Goal: Information Seeking & Learning: Learn about a topic

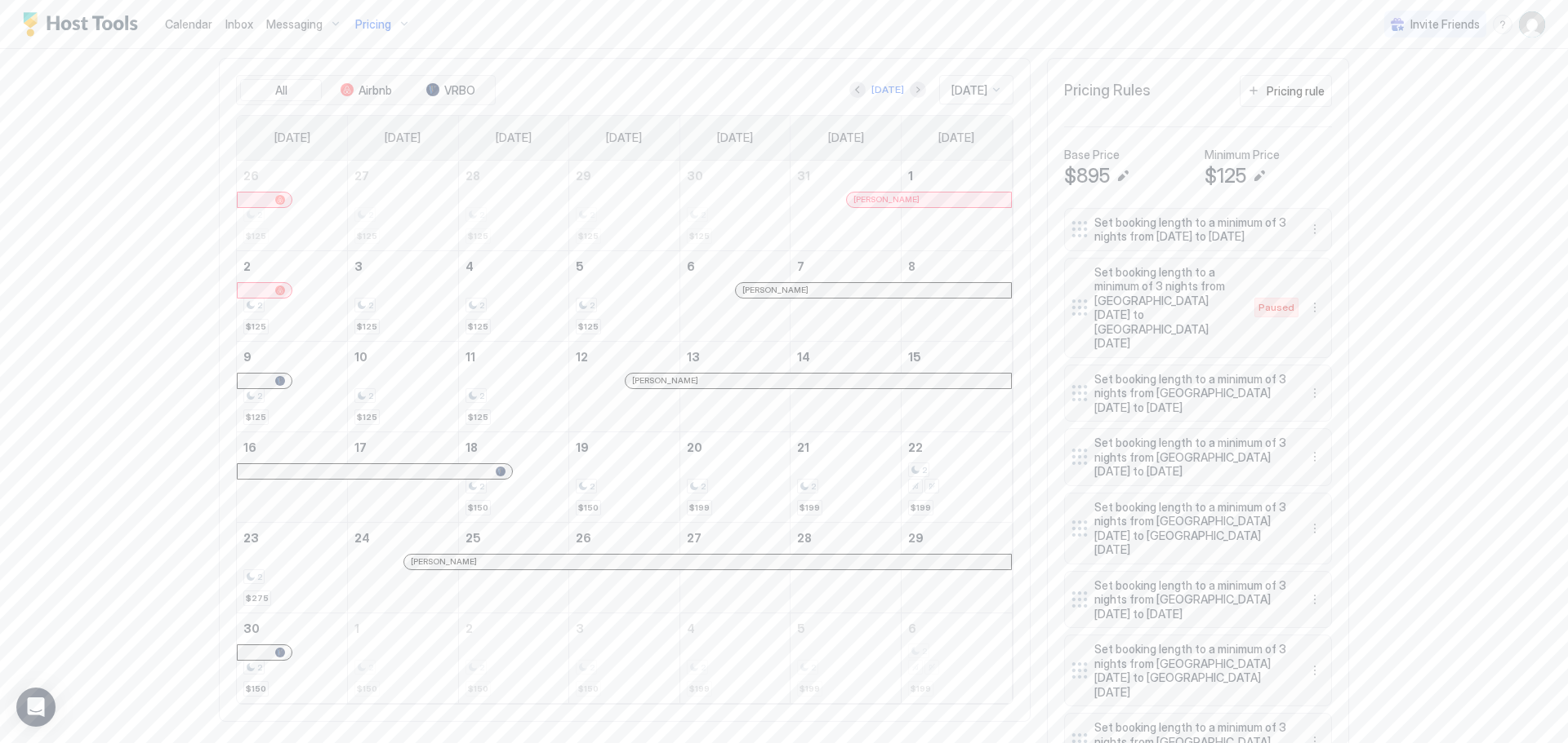
scroll to position [408, 0]
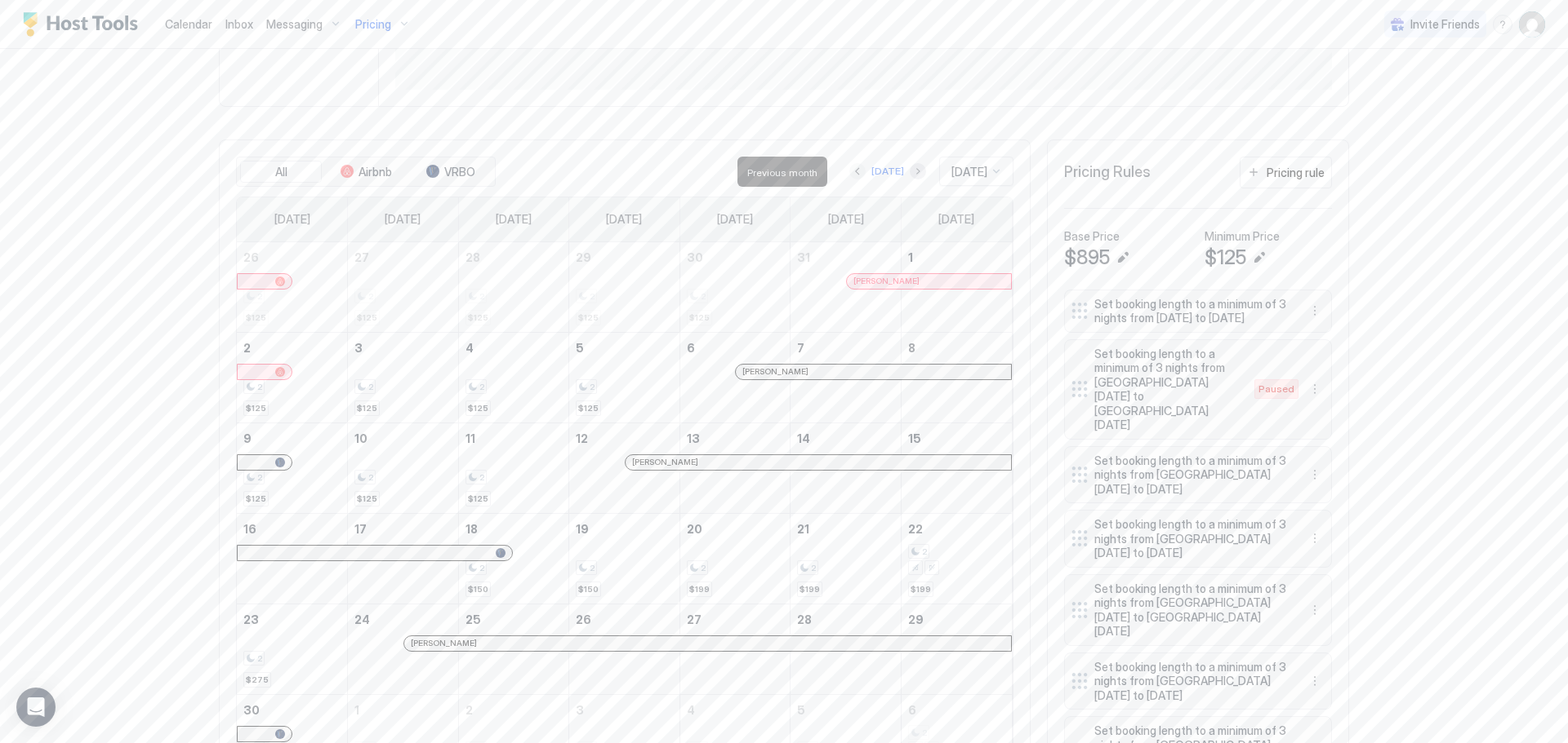
click at [849, 176] on button "Previous month" at bounding box center [857, 171] width 16 height 16
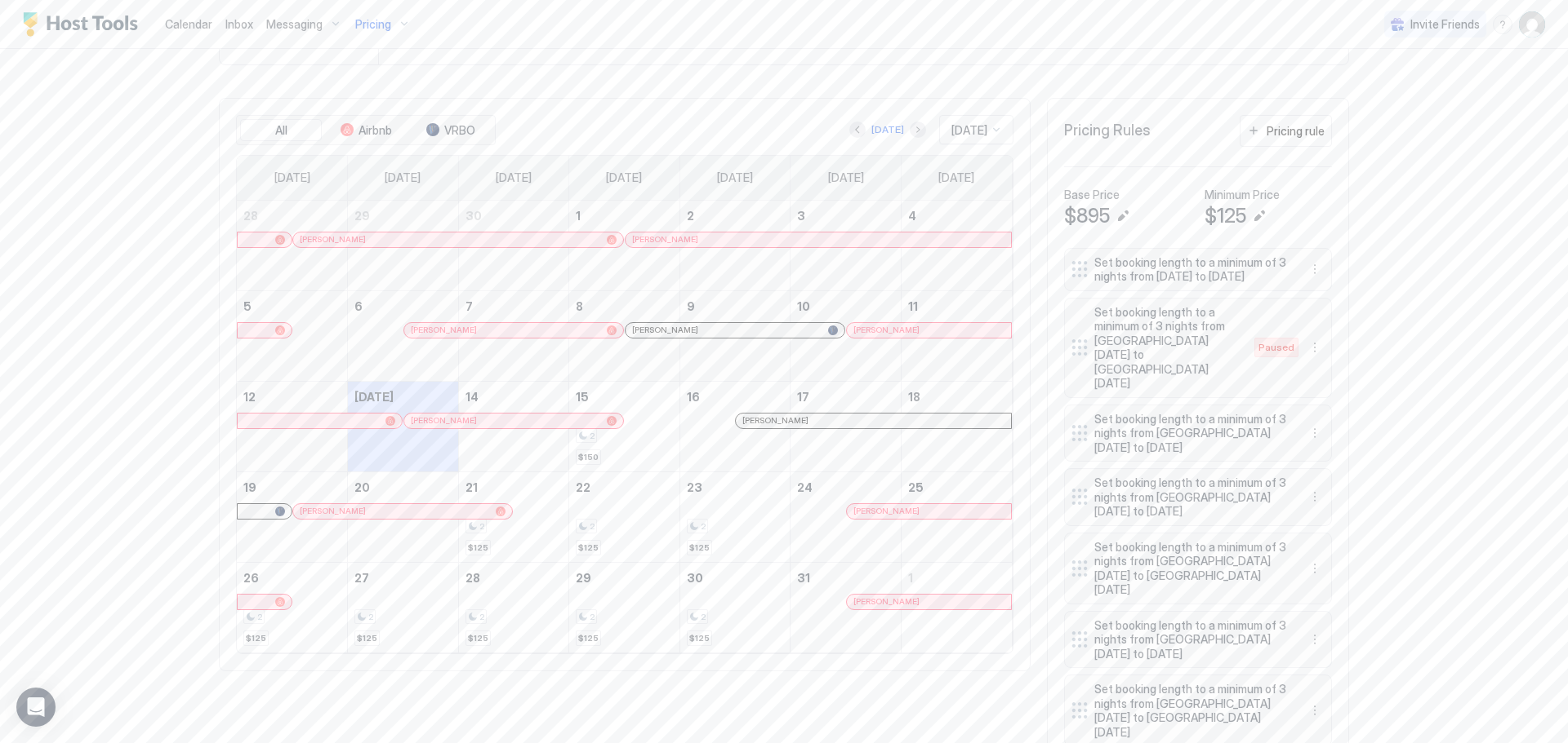
scroll to position [490, 0]
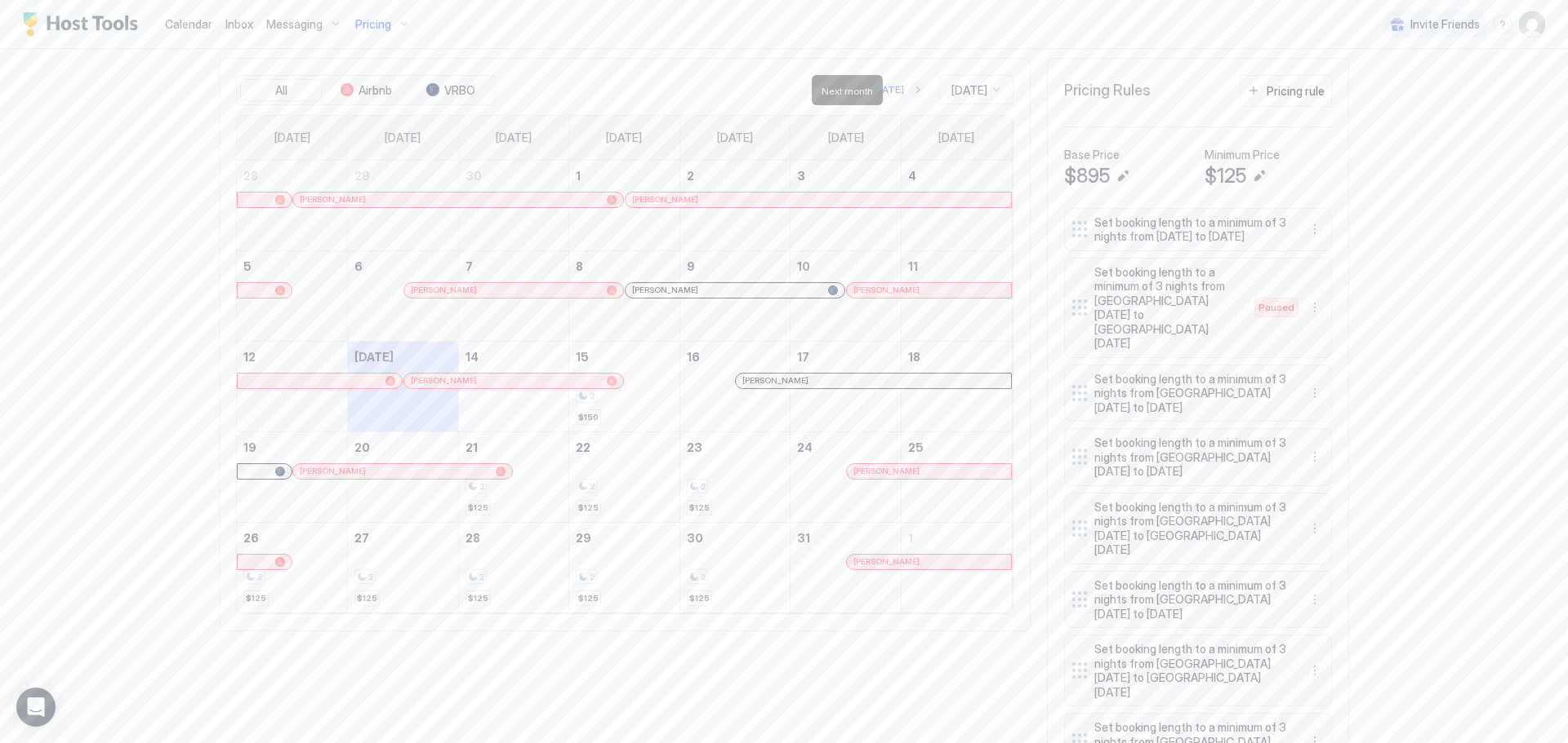
click at [909, 90] on button "Next month" at bounding box center [918, 89] width 16 height 16
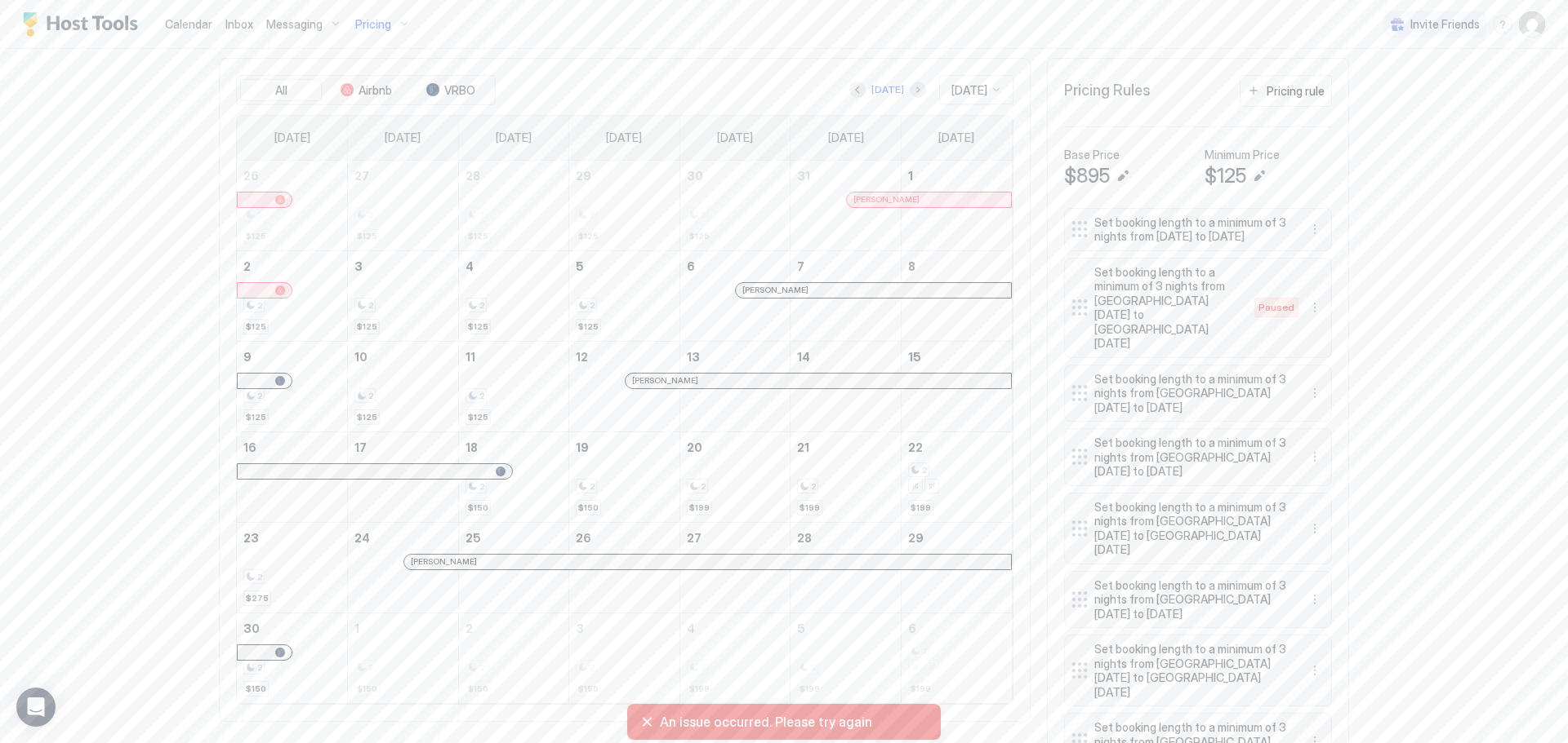
click at [360, 30] on span "Pricing" at bounding box center [374, 24] width 36 height 14
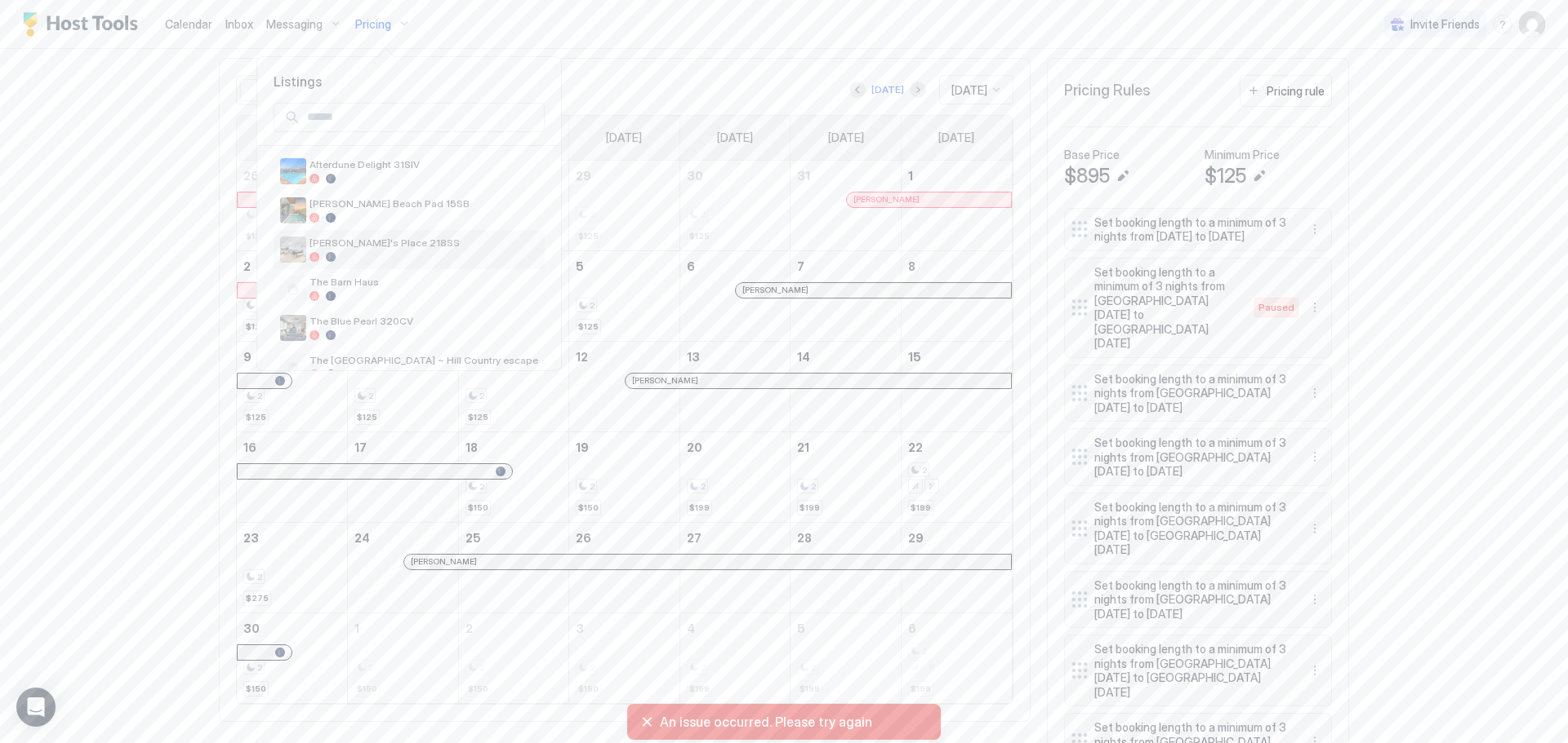
scroll to position [115, 0]
click at [383, 331] on span "The [GEOGRAPHIC_DATA] ~ Hill Country escape" at bounding box center [423, 328] width 228 height 13
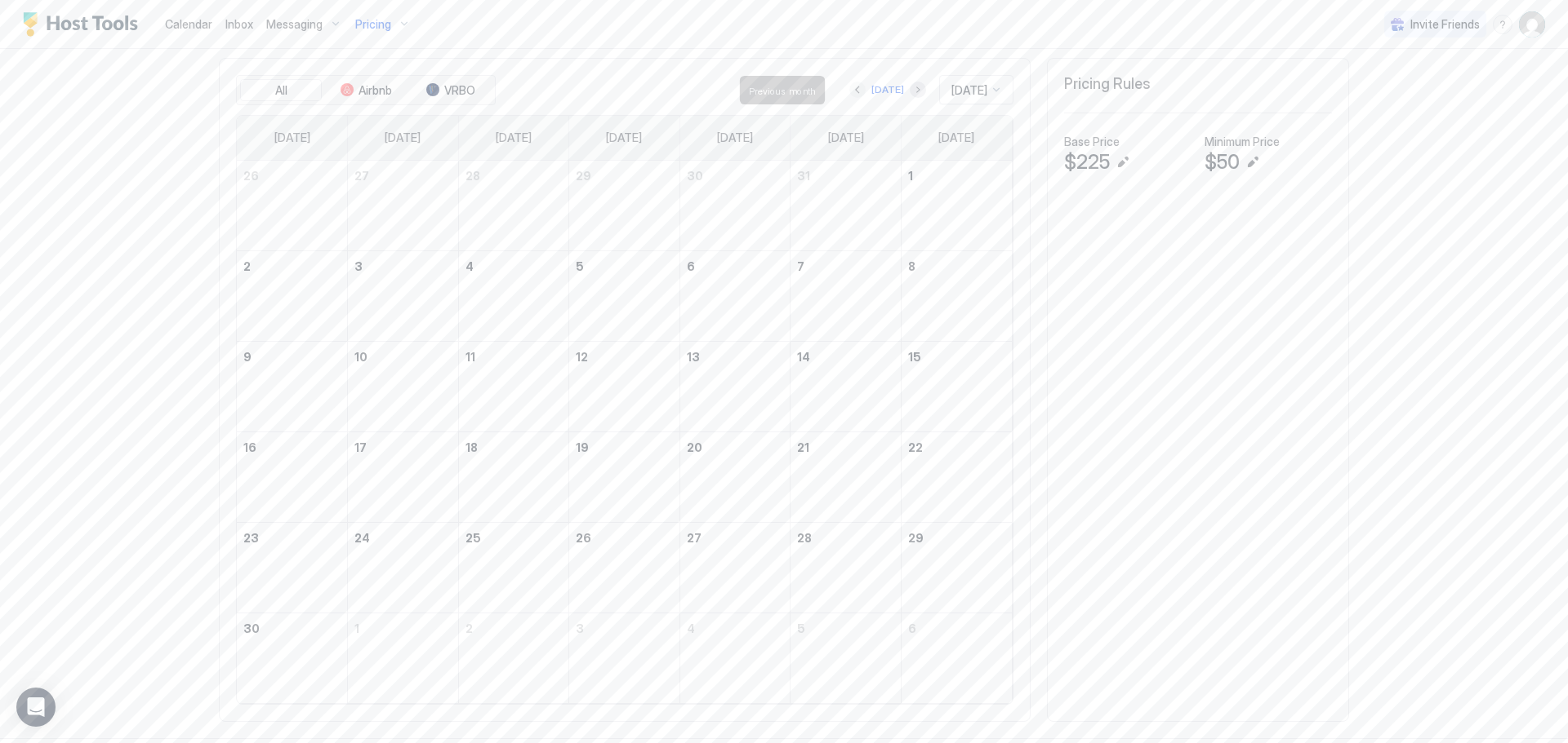
click at [849, 90] on button "Previous month" at bounding box center [857, 89] width 16 height 16
